Goal: Transaction & Acquisition: Purchase product/service

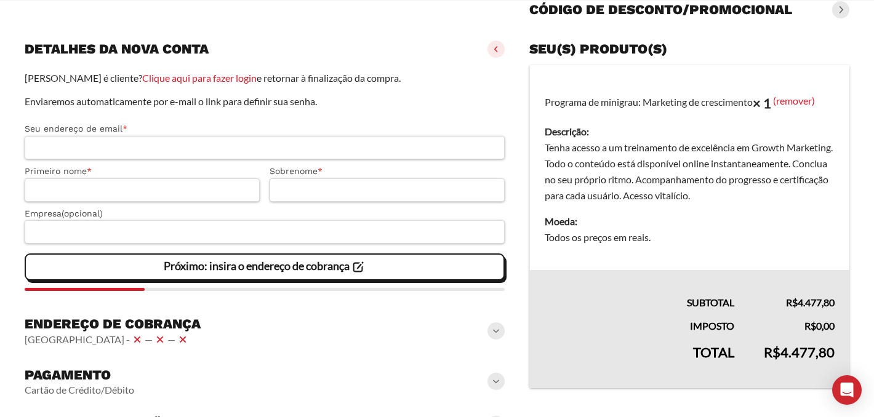
scroll to position [182, 0]
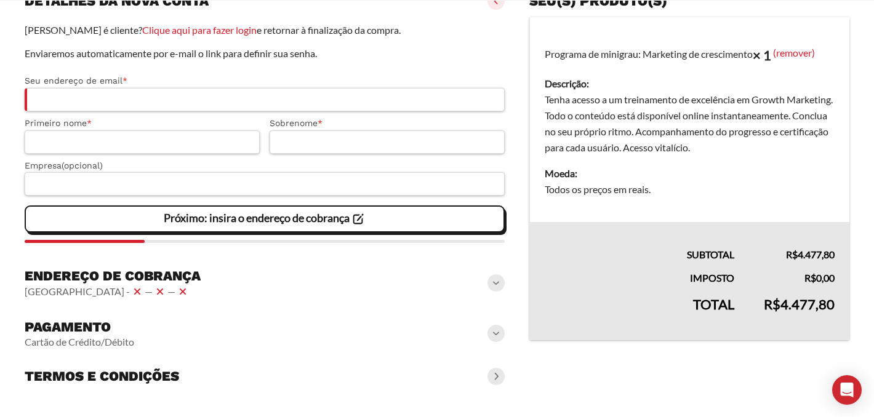
click at [492, 333] on span at bounding box center [495, 333] width 17 height 17
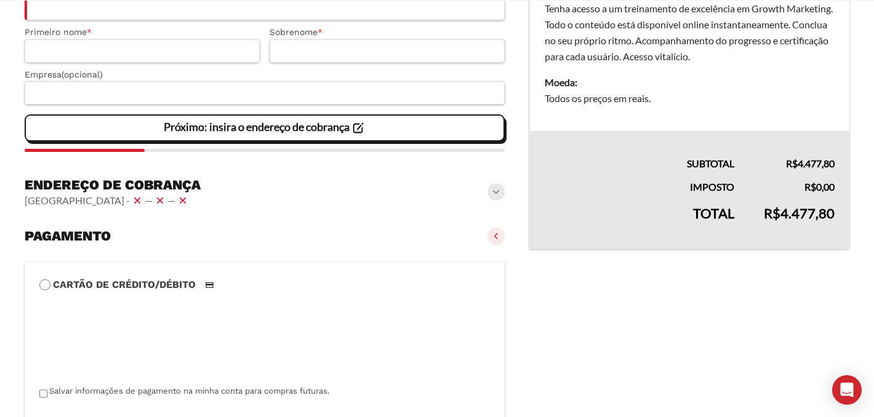
scroll to position [0, 0]
